Goal: Ask a question

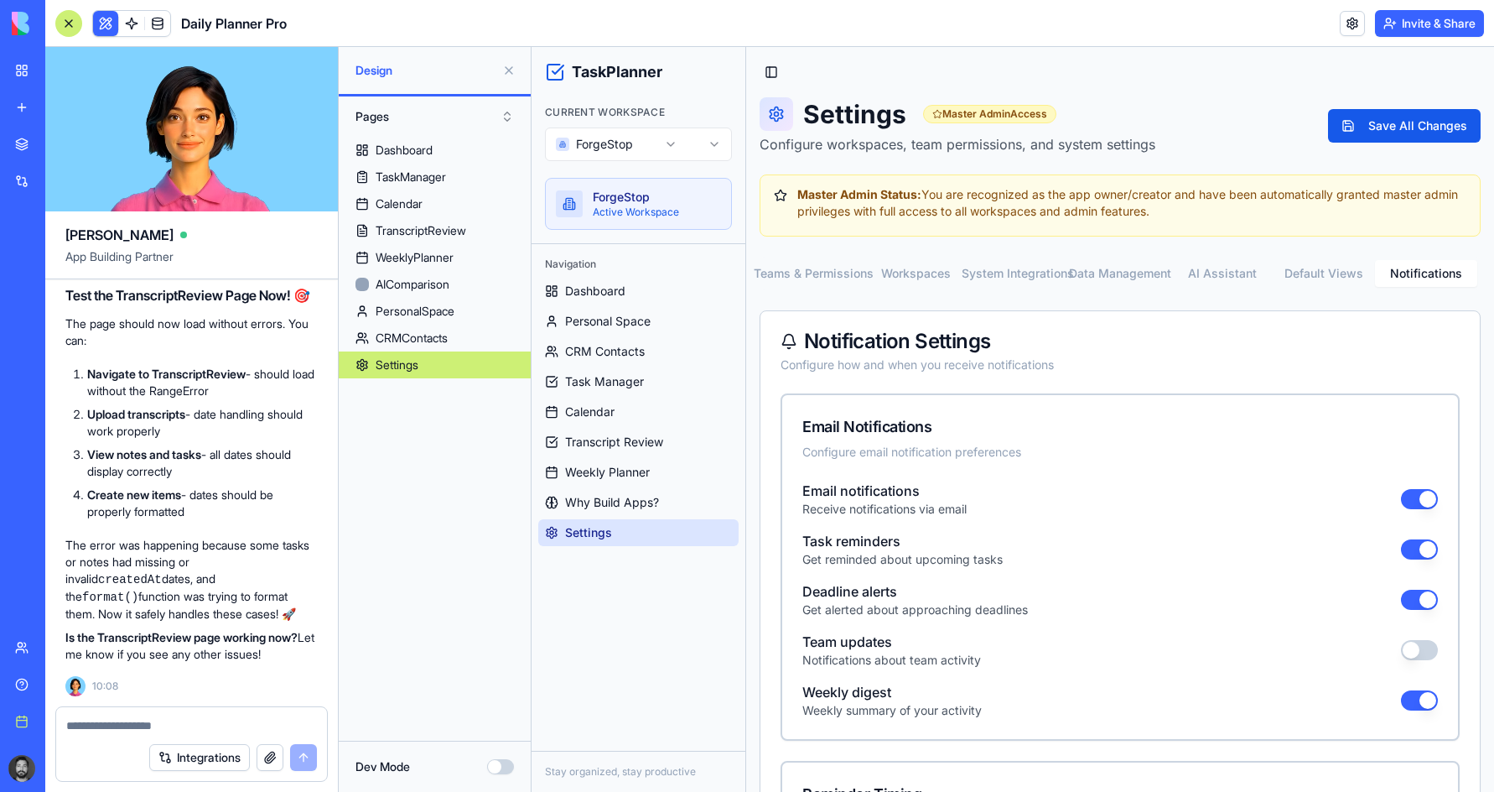
scroll to position [64582, 0]
drag, startPoint x: 168, startPoint y: 415, endPoint x: 290, endPoint y: 423, distance: 122.7
click at [290, 107] on li "Safe Date Helper : A safeFormatDate function that validates dates before format…" at bounding box center [202, 81] width 231 height 51
click at [159, 107] on li "Safe Date Helper : A safeFormatDate function that validates dates before format…" at bounding box center [202, 81] width 231 height 51
drag, startPoint x: 216, startPoint y: 460, endPoint x: 265, endPoint y: 464, distance: 49.7
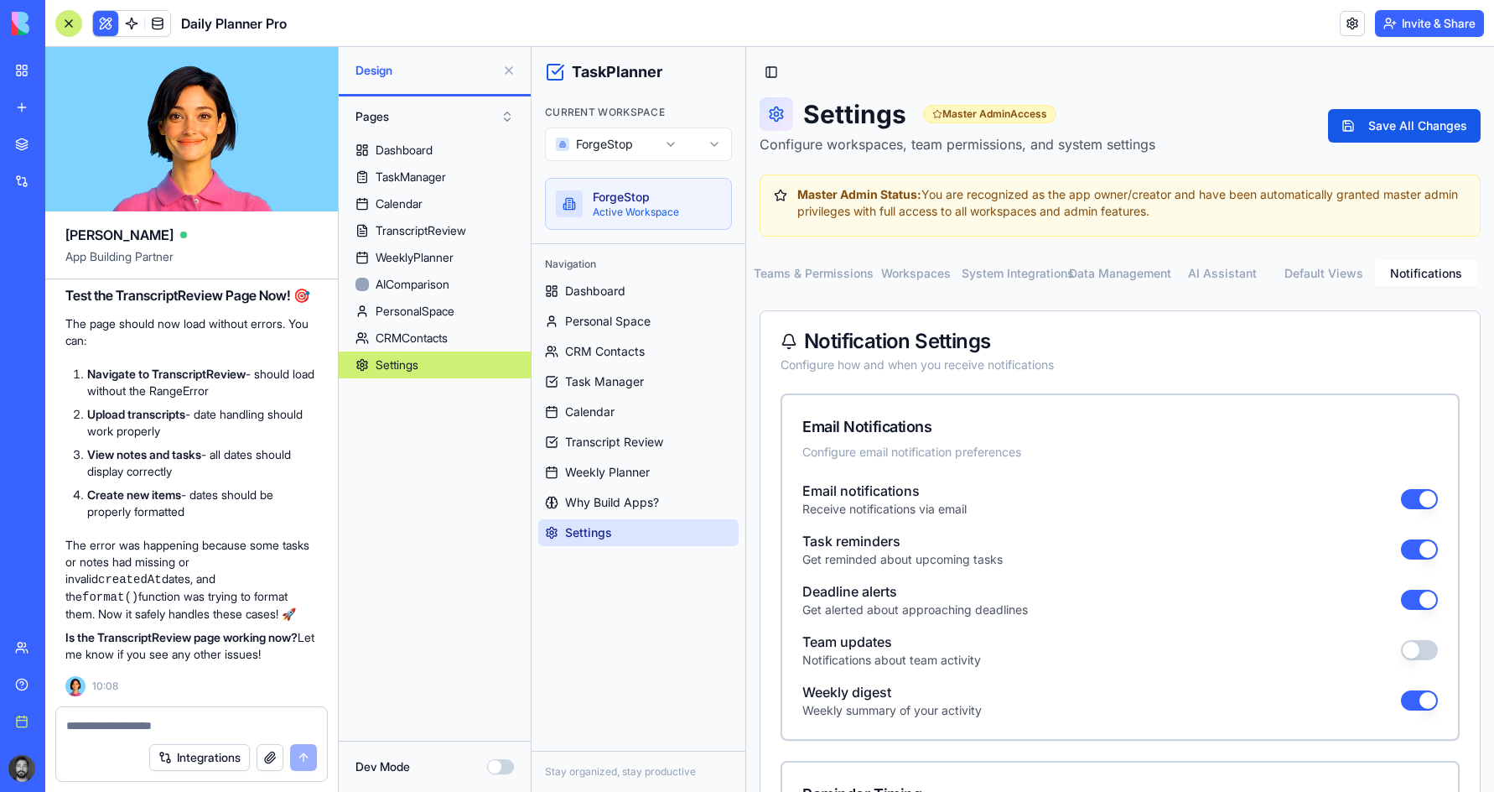
click at [264, 148] on li "Null Checks : Proper checking for null/undefined dates" at bounding box center [202, 131] width 231 height 34
click at [133, 723] on textarea at bounding box center [191, 725] width 251 height 17
type textarea "****"
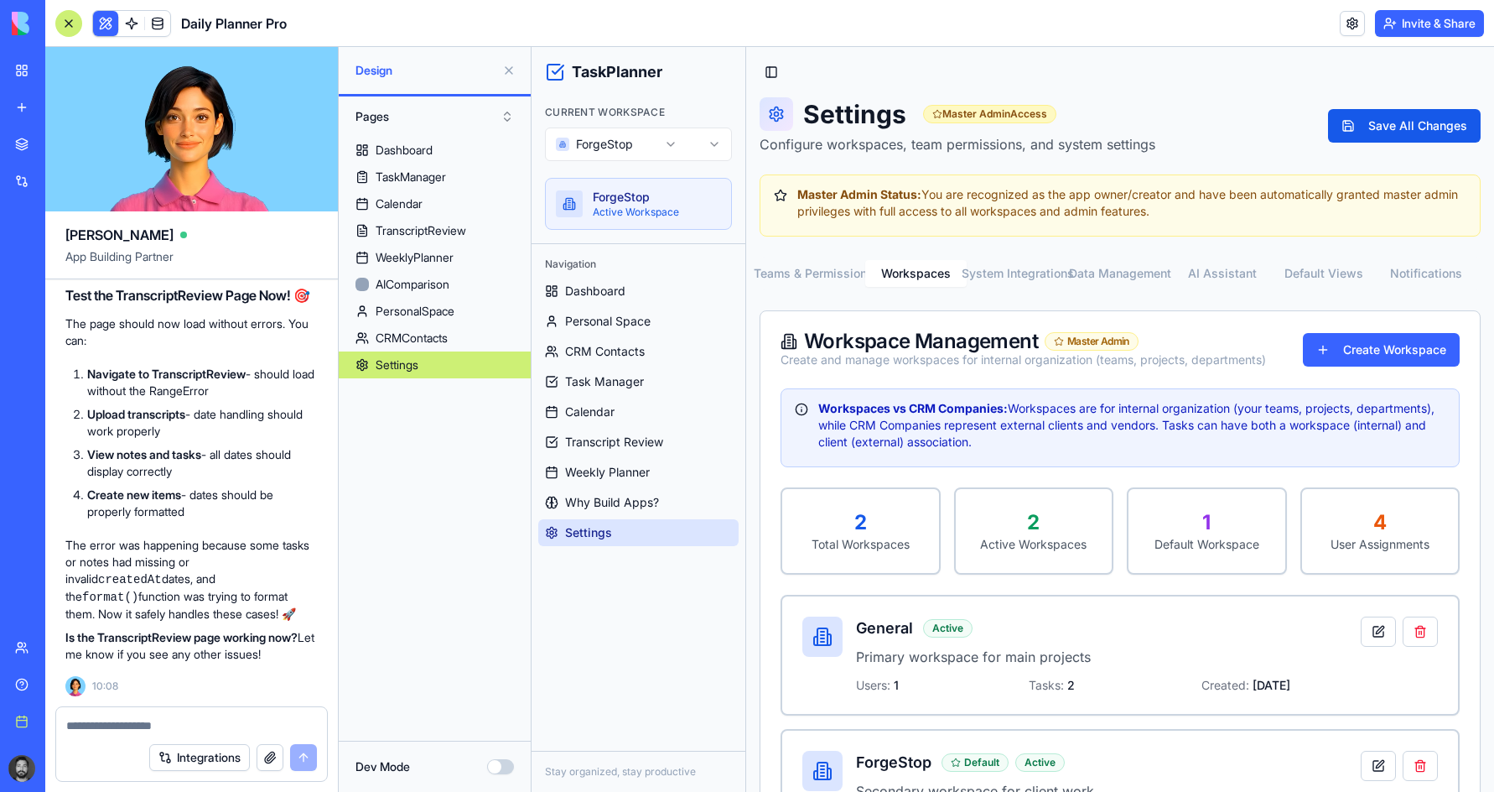
click at [910, 268] on button "Workspaces" at bounding box center [916, 273] width 102 height 27
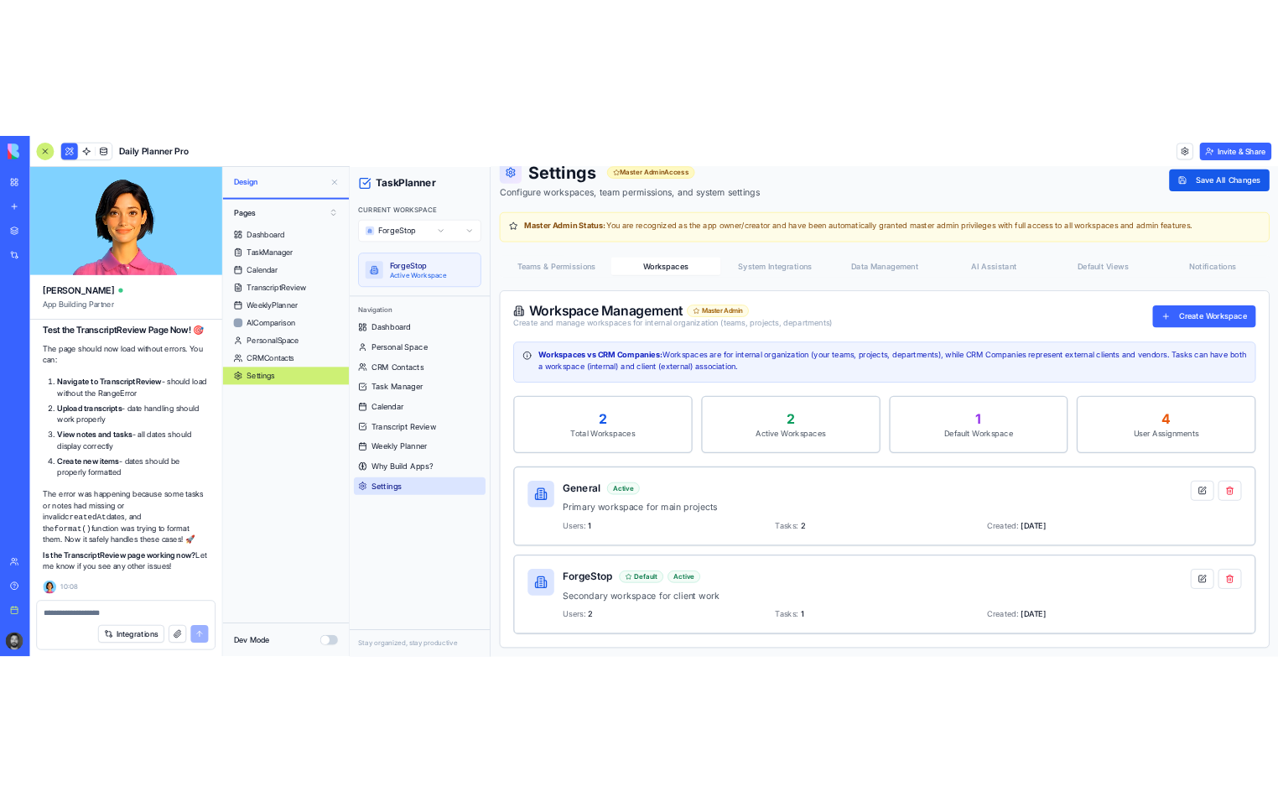
scroll to position [92, 0]
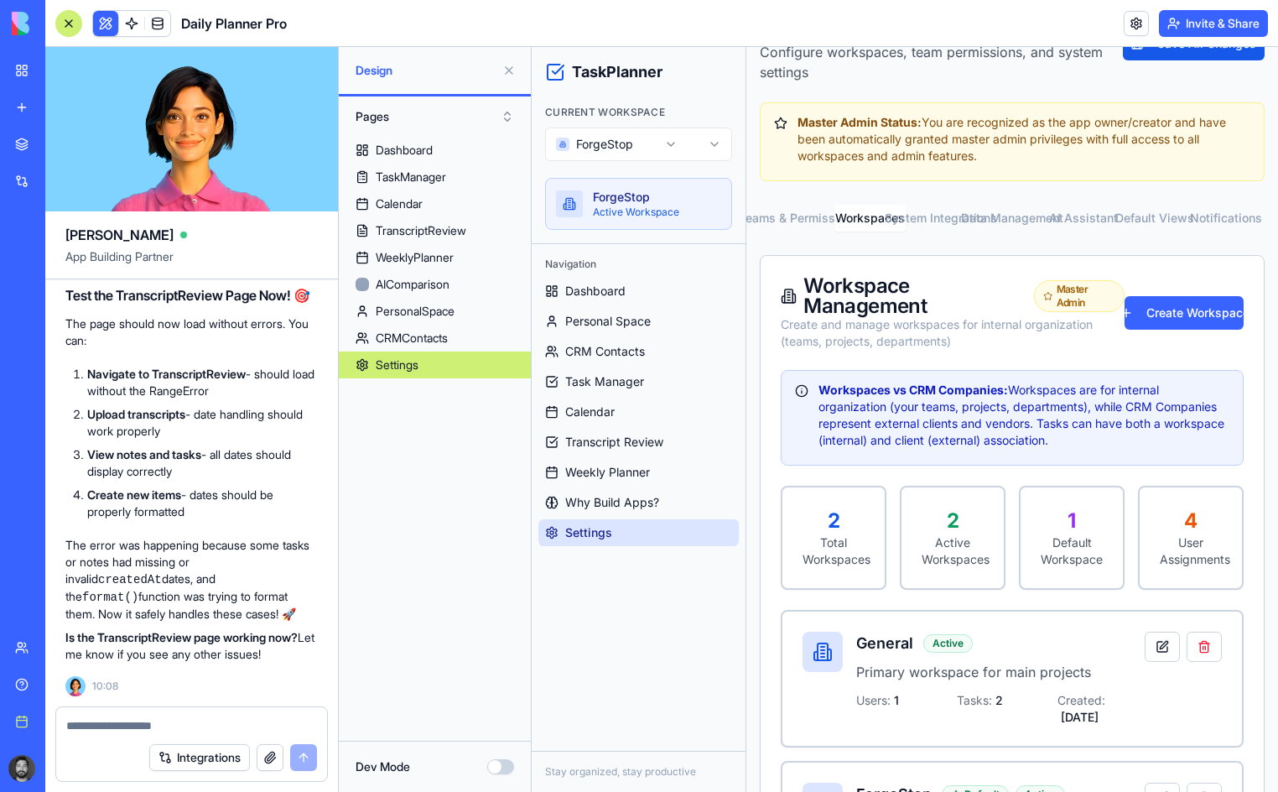
click at [177, 719] on textarea at bounding box center [191, 725] width 251 height 17
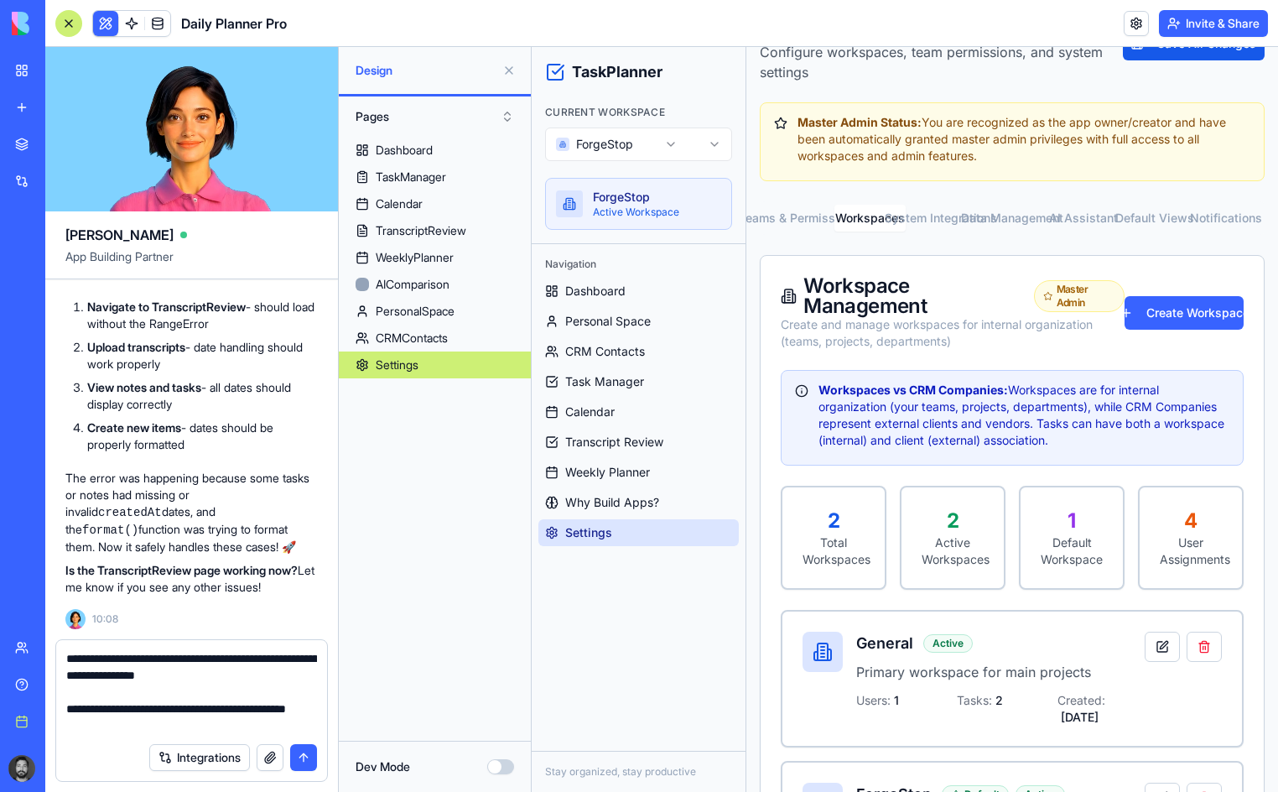
type textarea "**********"
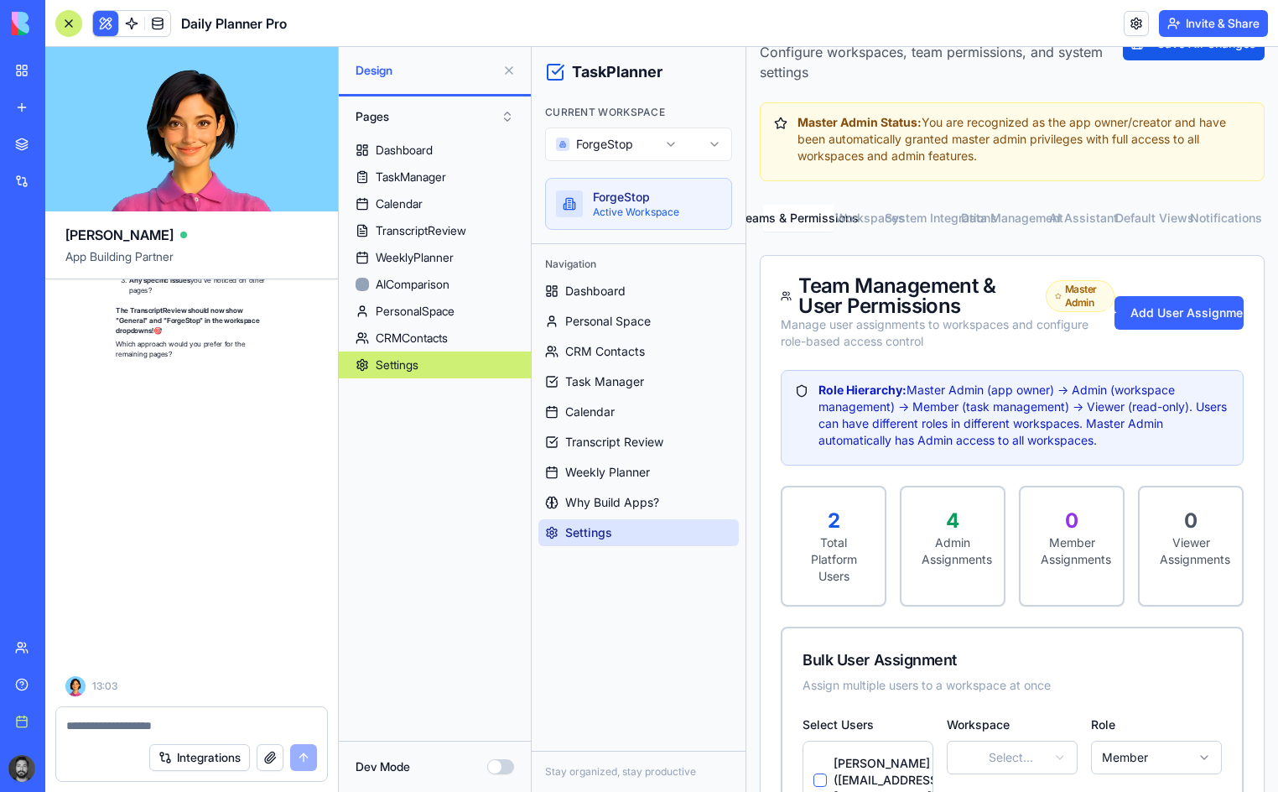
scroll to position [66819, 0]
